Goal: Task Accomplishment & Management: Manage account settings

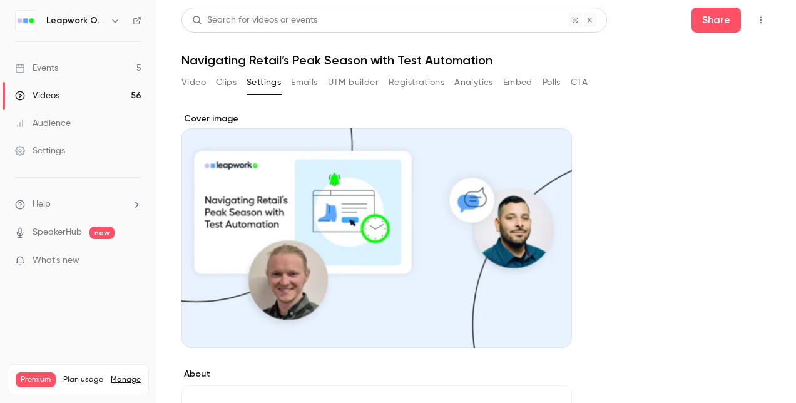
drag, startPoint x: 785, startPoint y: 187, endPoint x: 636, endPoint y: 69, distance: 190.3
click at [636, 69] on div "Search for videos or events Share Navigating Retail’s Peak Season with Test Aut…" at bounding box center [477, 202] width 590 height 388
click at [756, 19] on icon "Top Bar Actions" at bounding box center [761, 20] width 10 height 9
click at [724, 83] on div "Duplicate as new event" at bounding box center [704, 84] width 98 height 13
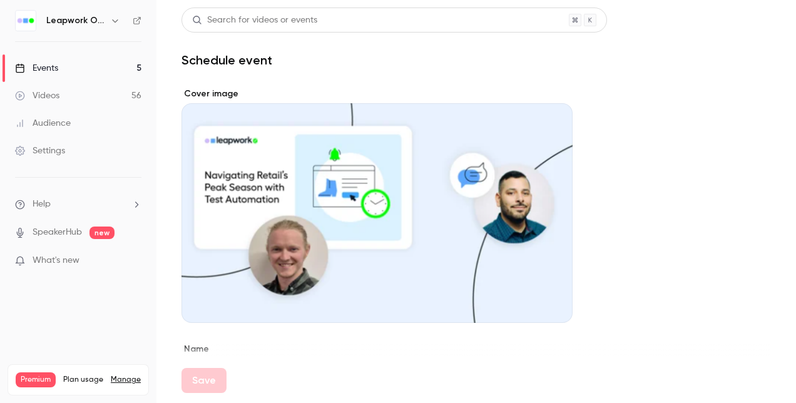
drag, startPoint x: 419, startPoint y: 235, endPoint x: 552, endPoint y: 305, distance: 150.1
click at [552, 305] on icon "Cover image" at bounding box center [550, 300] width 14 height 10
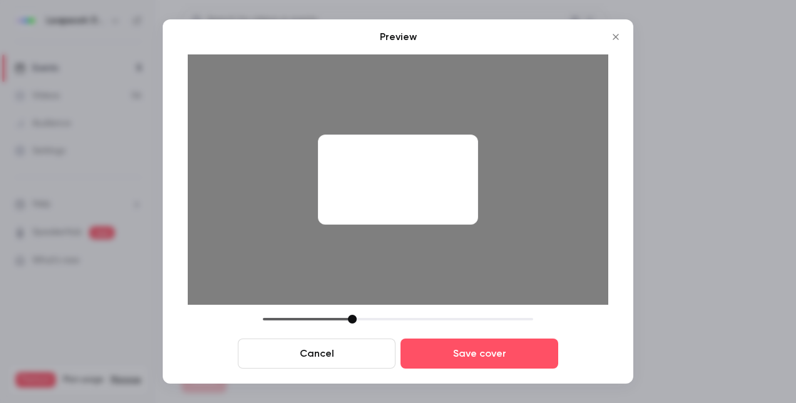
drag, startPoint x: 349, startPoint y: 314, endPoint x: 393, endPoint y: 314, distance: 43.2
click at [393, 314] on div "Preview Cancel Save cover" at bounding box center [398, 198] width 421 height 339
click at [422, 322] on div at bounding box center [398, 319] width 270 height 9
click at [472, 326] on div "Cancel Save cover" at bounding box center [398, 342] width 421 height 54
drag, startPoint x: 422, startPoint y: 319, endPoint x: 347, endPoint y: 322, distance: 74.5
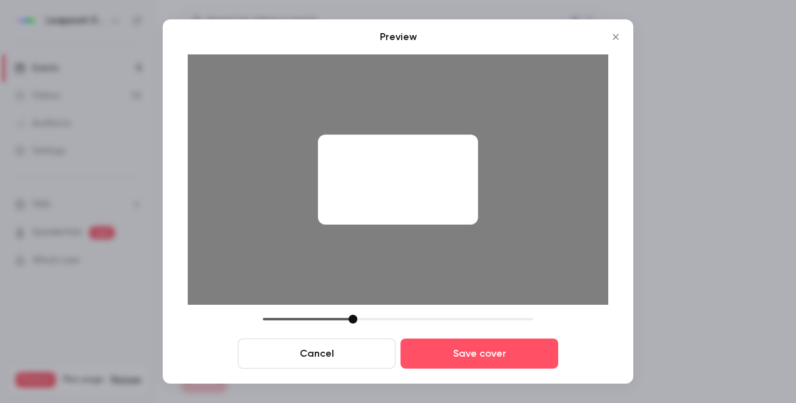
click at [349, 322] on div at bounding box center [353, 319] width 9 height 9
drag, startPoint x: 347, startPoint y: 322, endPoint x: 279, endPoint y: 326, distance: 68.3
click at [279, 326] on div "Cancel Save cover" at bounding box center [398, 342] width 421 height 54
drag, startPoint x: 277, startPoint y: 318, endPoint x: 265, endPoint y: 317, distance: 11.9
click at [265, 317] on div at bounding box center [269, 319] width 9 height 9
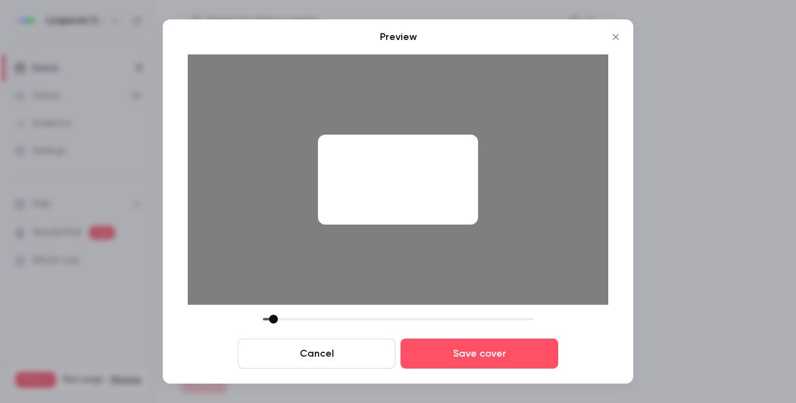
drag, startPoint x: 268, startPoint y: 316, endPoint x: 273, endPoint y: 322, distance: 8.0
click at [273, 322] on div at bounding box center [273, 319] width 9 height 9
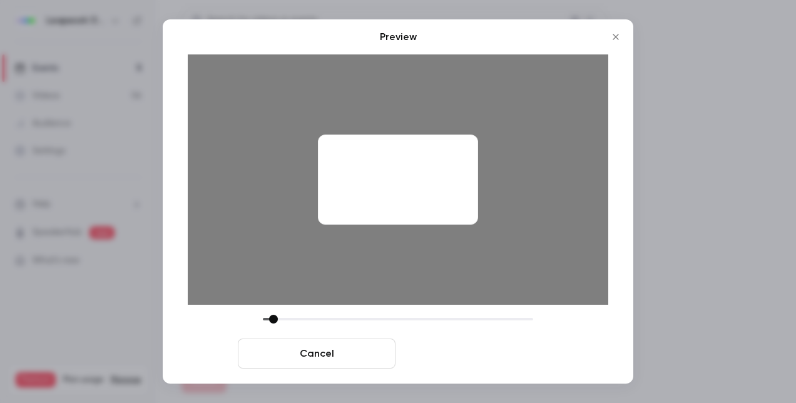
click at [434, 349] on button "Save cover" at bounding box center [480, 354] width 158 height 30
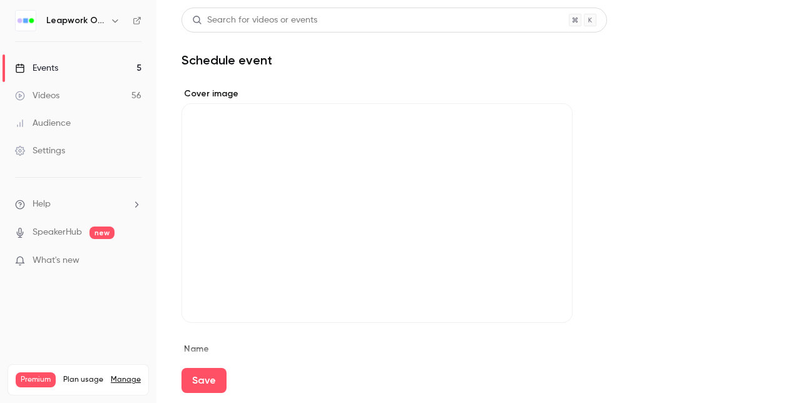
click at [457, 358] on div "Save" at bounding box center [477, 380] width 590 height 45
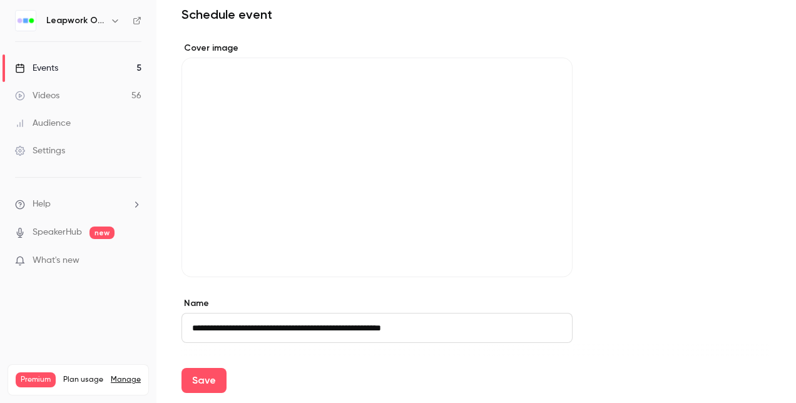
scroll to position [63, 0]
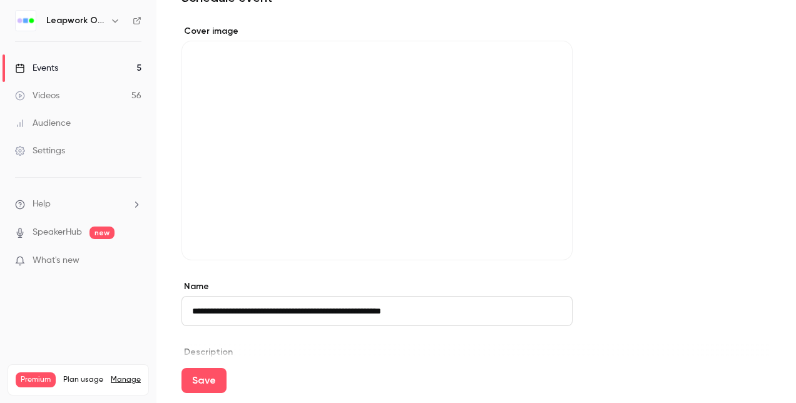
click at [378, 317] on input "**********" at bounding box center [377, 311] width 391 height 30
paste input "**********"
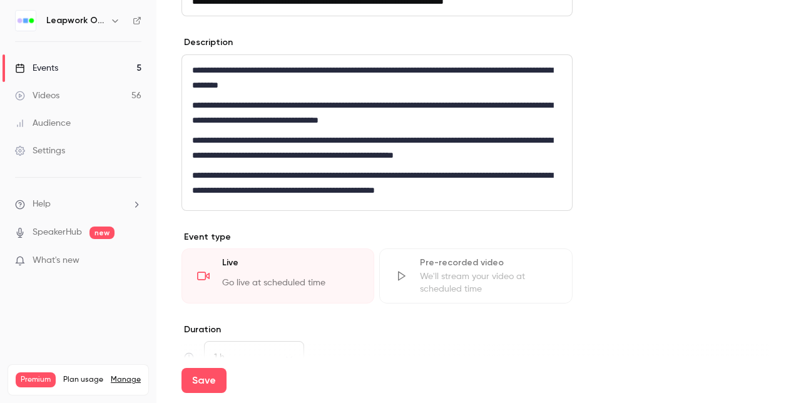
scroll to position [376, 0]
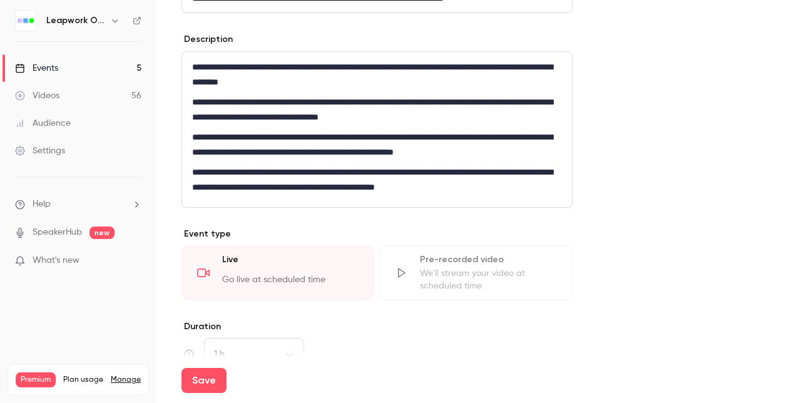
type input "**********"
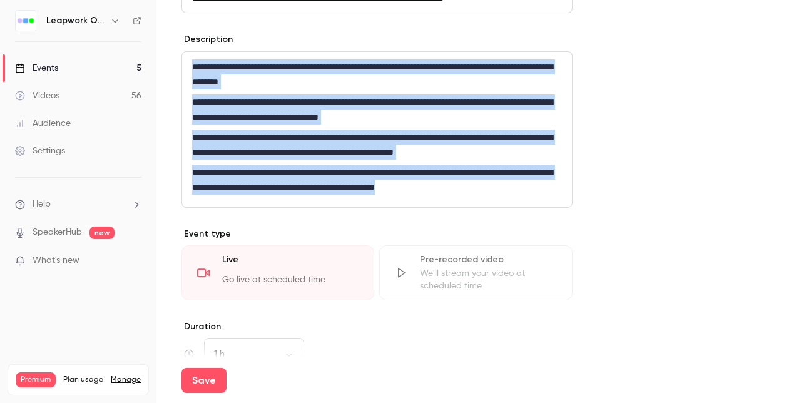
drag, startPoint x: 548, startPoint y: 190, endPoint x: 178, endPoint y: 68, distance: 390.2
click at [133, 68] on div "**********" at bounding box center [398, 201] width 796 height 403
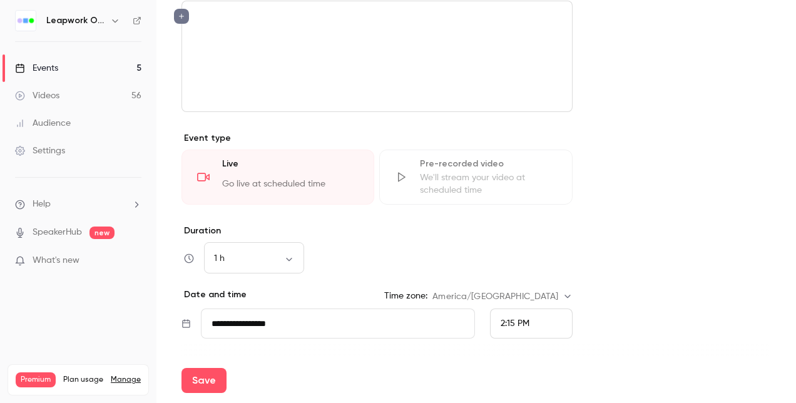
scroll to position [438, 0]
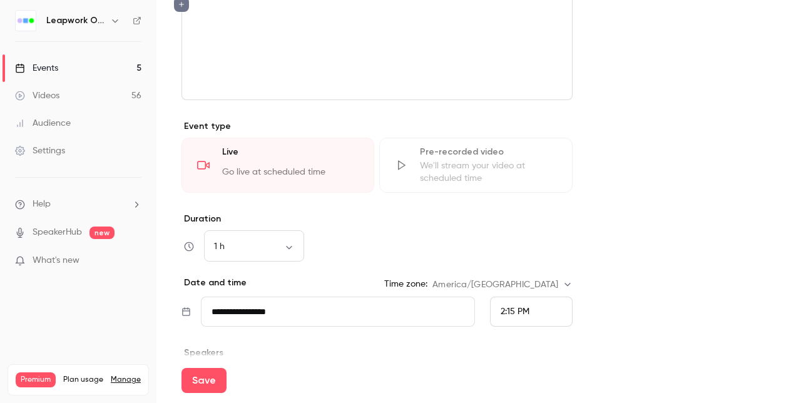
click at [187, 310] on icon at bounding box center [186, 311] width 8 height 9
click at [224, 312] on input "**********" at bounding box center [338, 312] width 274 height 30
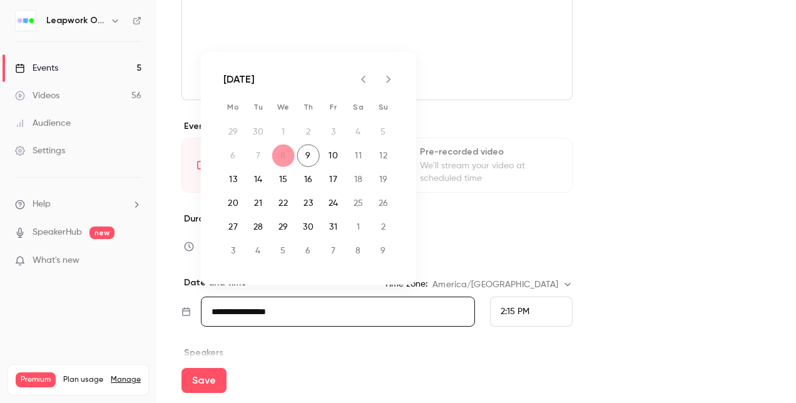
click at [386, 83] on icon "Next month" at bounding box center [388, 79] width 15 height 15
click at [309, 182] on button "13" at bounding box center [308, 179] width 23 height 23
type input "**********"
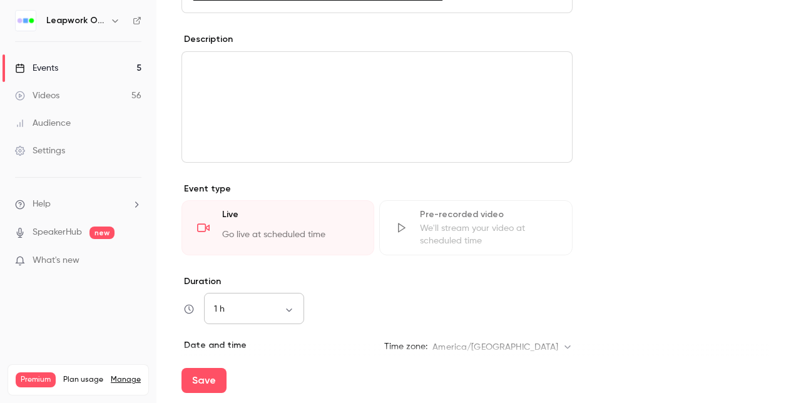
scroll to position [501, 0]
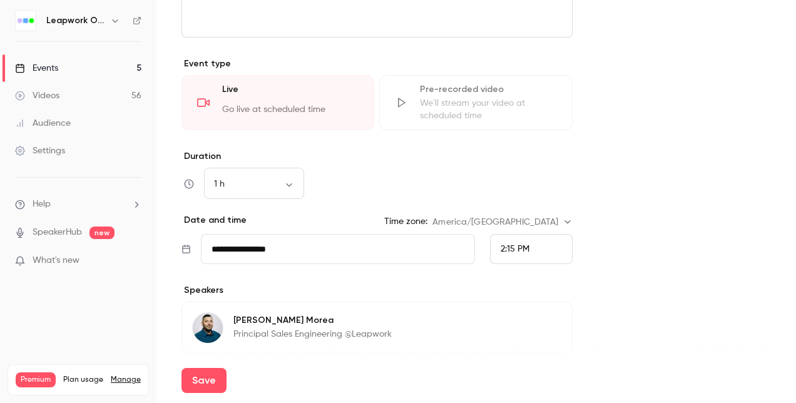
click at [533, 245] on div "2:15 PM" at bounding box center [531, 249] width 83 height 30
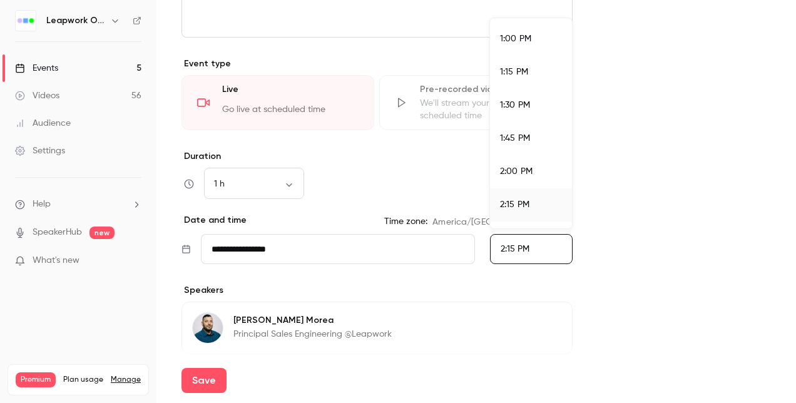
scroll to position [1740, 0]
click at [546, 22] on div "1:00 PM" at bounding box center [531, 20] width 62 height 13
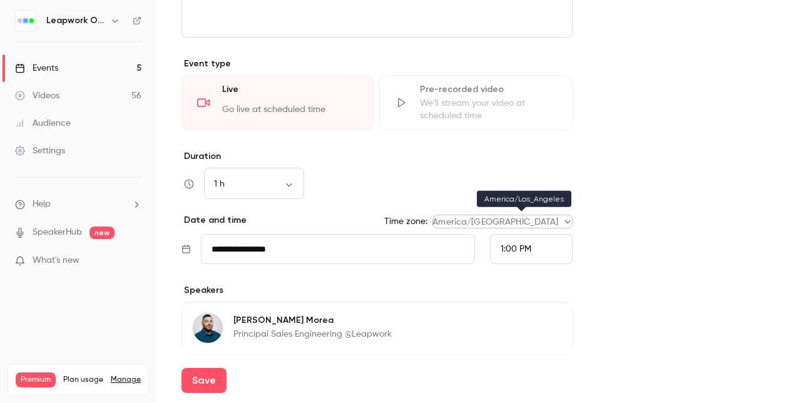
click at [558, 219] on body "**********" at bounding box center [398, 201] width 796 height 403
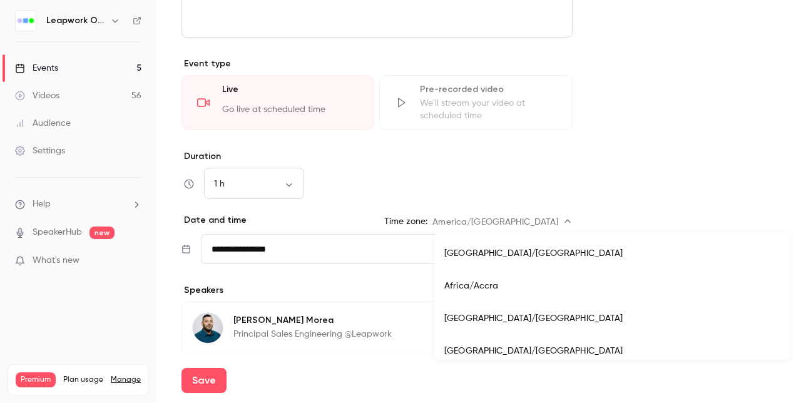
scroll to position [4287, 0]
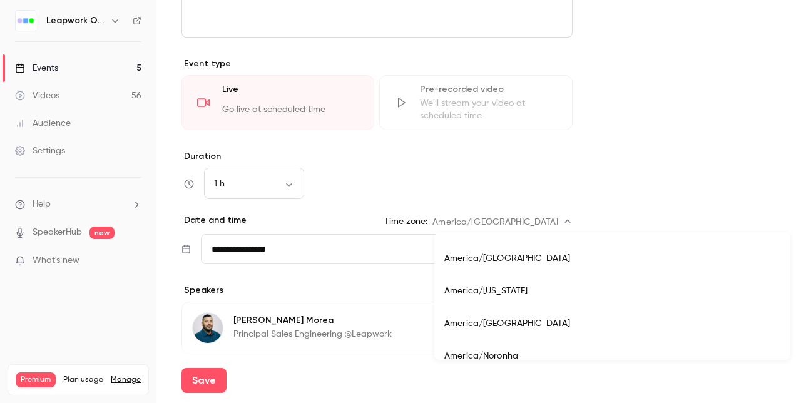
click at [510, 292] on li "America/[US_STATE]" at bounding box center [612, 291] width 356 height 33
type input "**********"
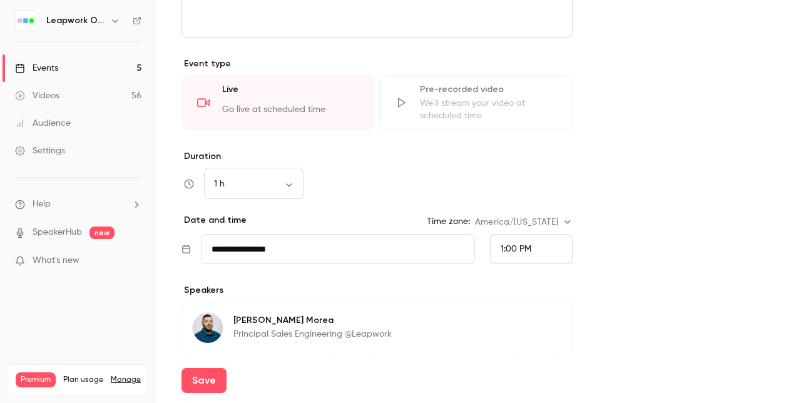
scroll to position [563, 0]
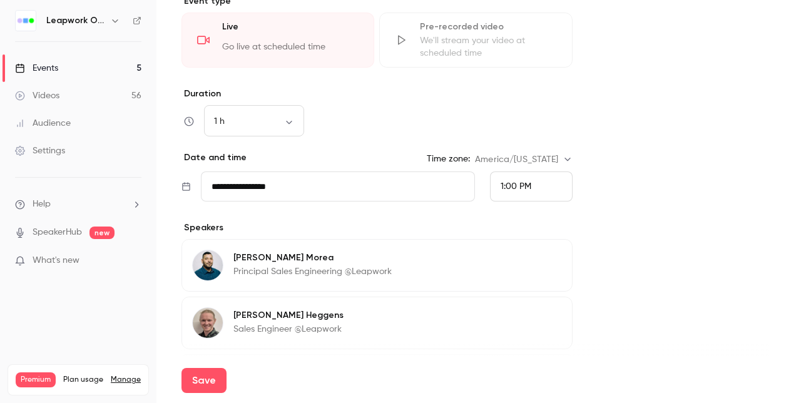
click at [531, 315] on icon "button" at bounding box center [527, 318] width 8 height 8
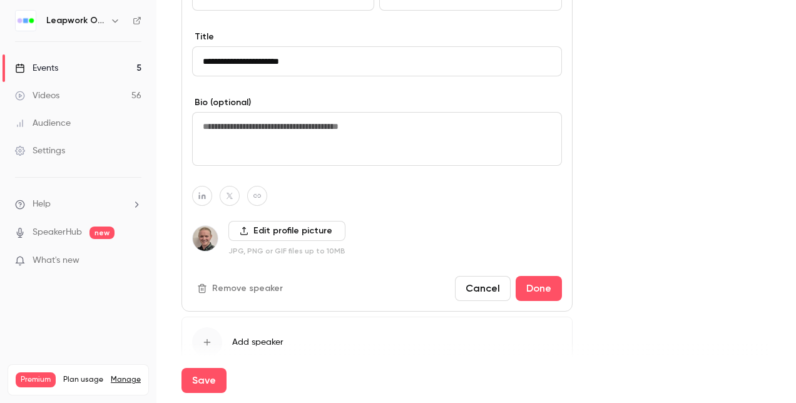
scroll to position [781, 0]
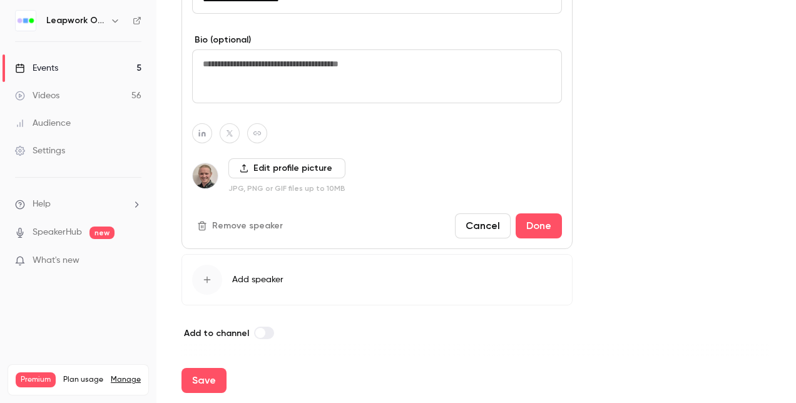
click at [233, 224] on button "Remove speaker" at bounding box center [241, 226] width 98 height 20
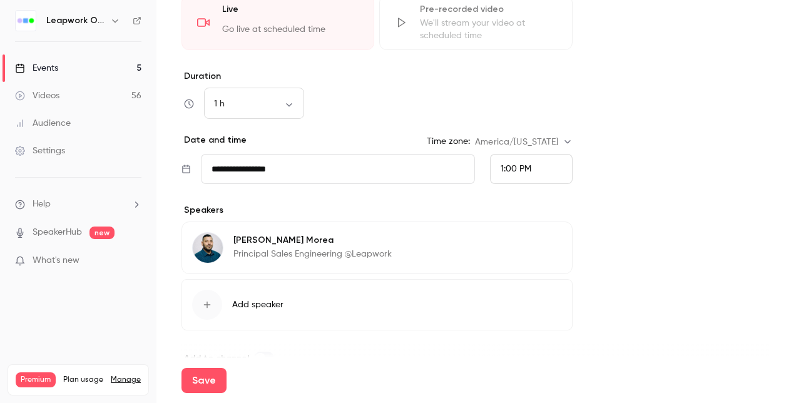
scroll to position [607, 0]
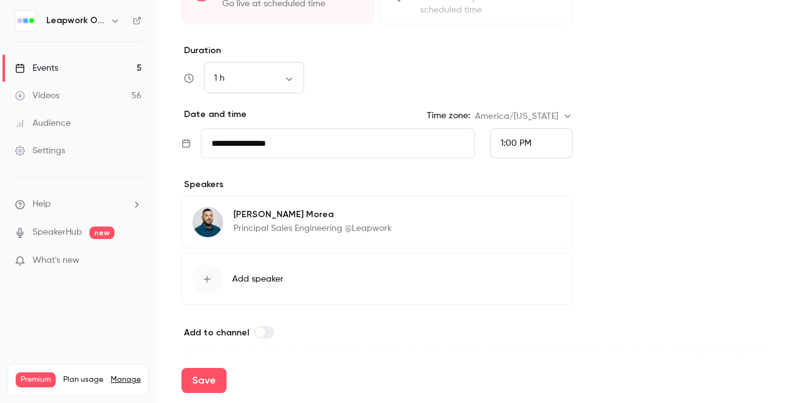
click at [557, 216] on button "Edit" at bounding box center [539, 217] width 46 height 20
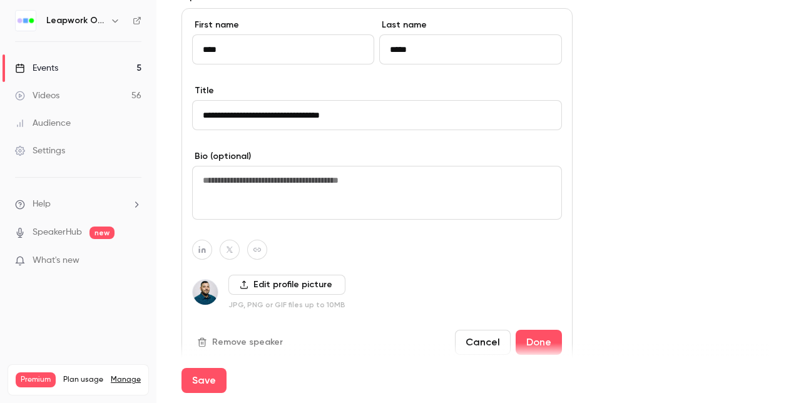
click at [227, 342] on button "Remove speaker" at bounding box center [241, 342] width 98 height 20
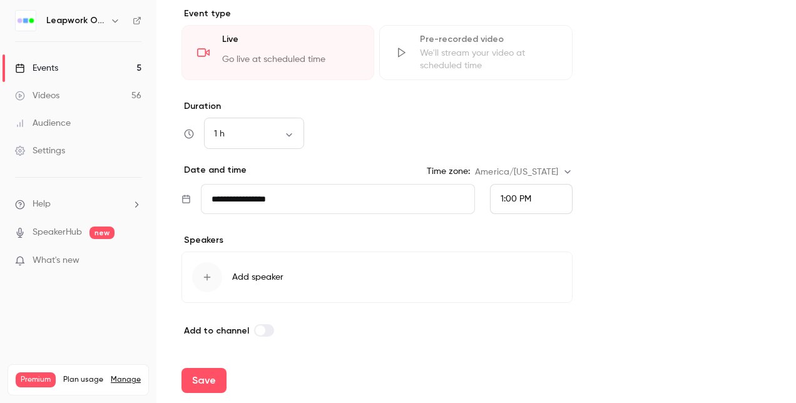
scroll to position [550, 0]
click at [204, 276] on icon "button" at bounding box center [207, 279] width 10 height 10
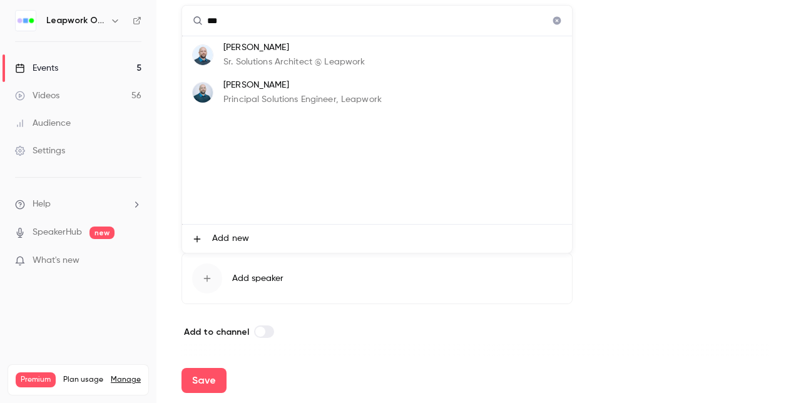
type input "***"
click at [308, 53] on p "[PERSON_NAME]" at bounding box center [293, 47] width 141 height 13
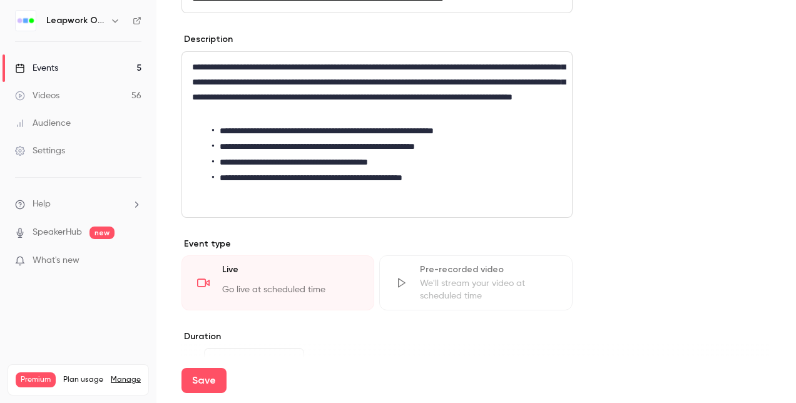
scroll to position [250, 0]
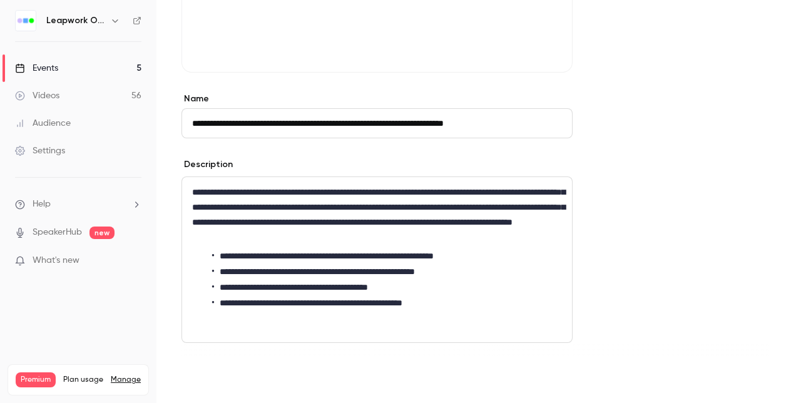
click at [212, 377] on button "Save" at bounding box center [204, 380] width 45 height 25
type input "**********"
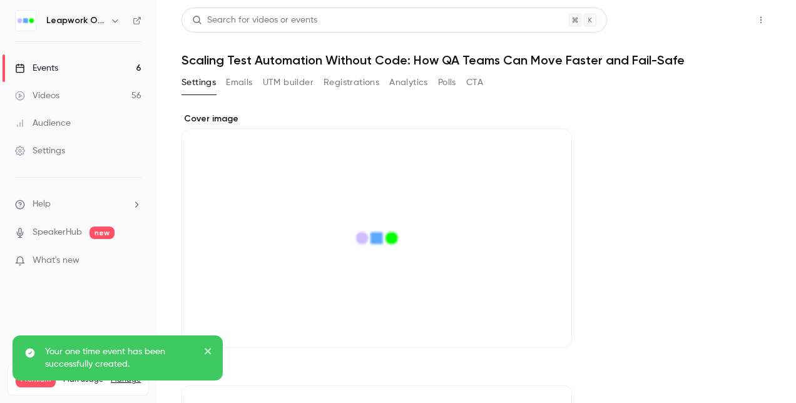
click at [712, 15] on button "Share" at bounding box center [716, 20] width 49 height 25
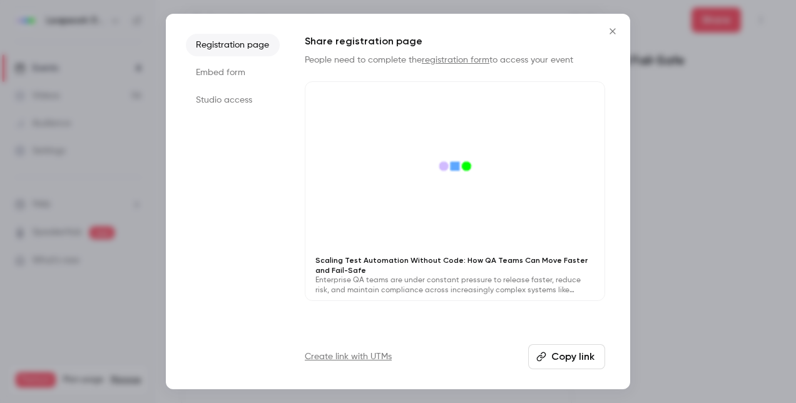
click at [569, 361] on button "Copy link" at bounding box center [566, 356] width 77 height 25
click at [612, 34] on icon "Close" at bounding box center [612, 31] width 15 height 10
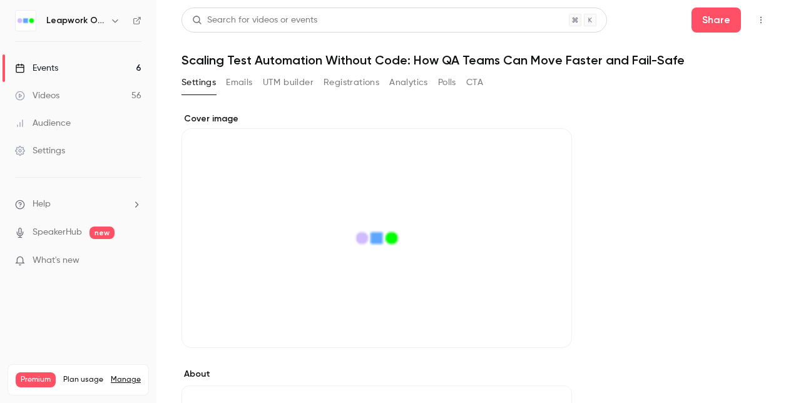
click at [692, 8] on button "Share" at bounding box center [716, 20] width 49 height 25
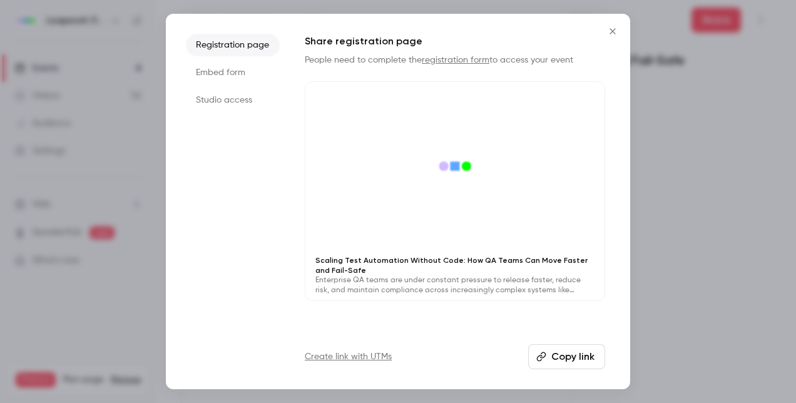
drag, startPoint x: 617, startPoint y: 32, endPoint x: 605, endPoint y: 31, distance: 12.5
click at [617, 32] on icon "Close" at bounding box center [612, 31] width 15 height 10
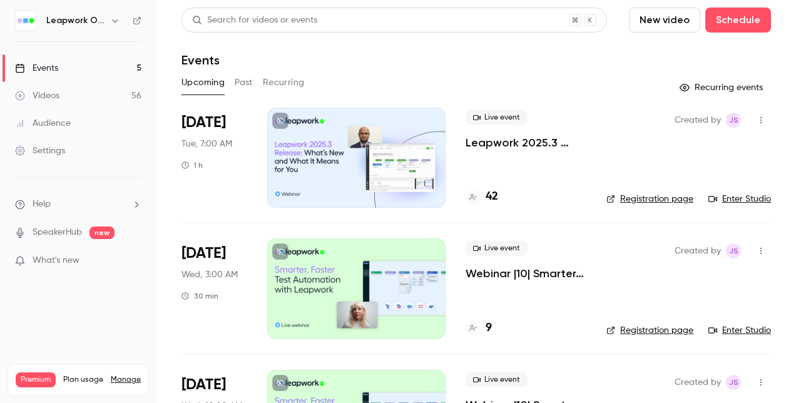
scroll to position [125, 0]
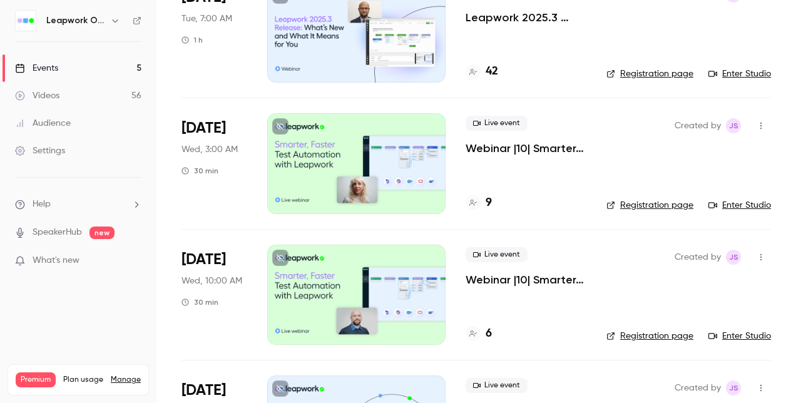
click at [311, 183] on div at bounding box center [356, 163] width 178 height 100
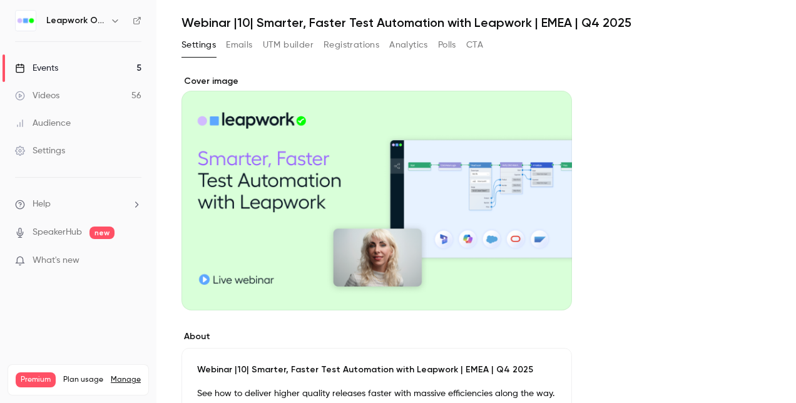
scroll to position [63, 0]
